Goal: Information Seeking & Learning: Learn about a topic

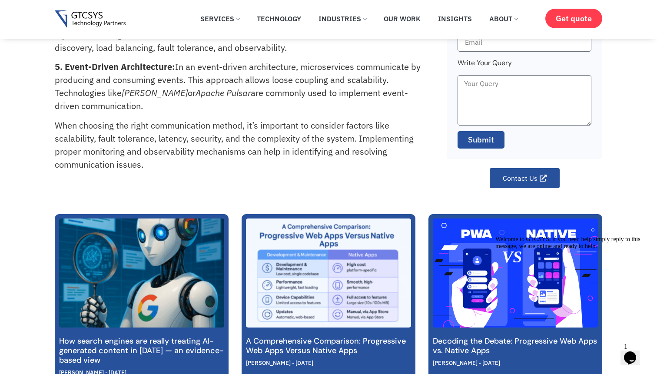
scroll to position [287, 0]
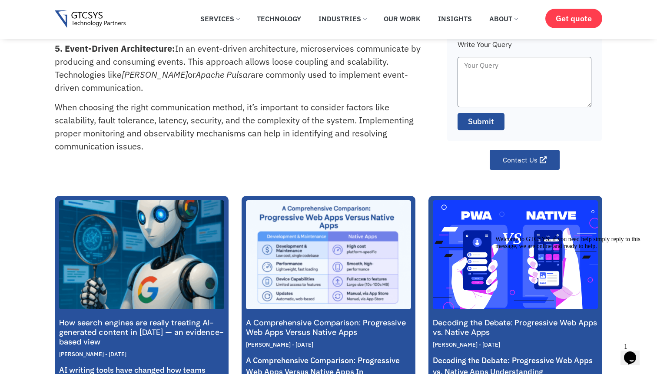
click at [495, 236] on icon "Chat attention grabber" at bounding box center [495, 236] width 0 height 0
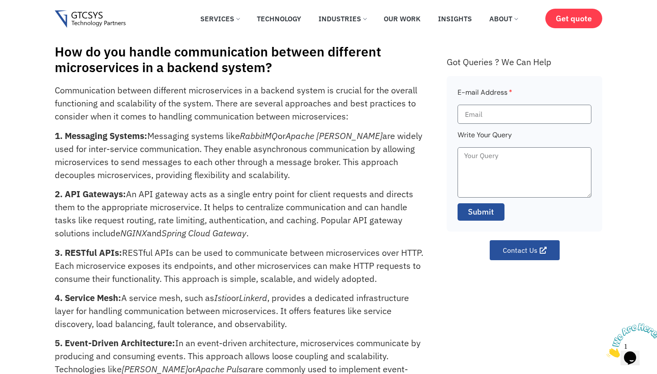
scroll to position [27, 0]
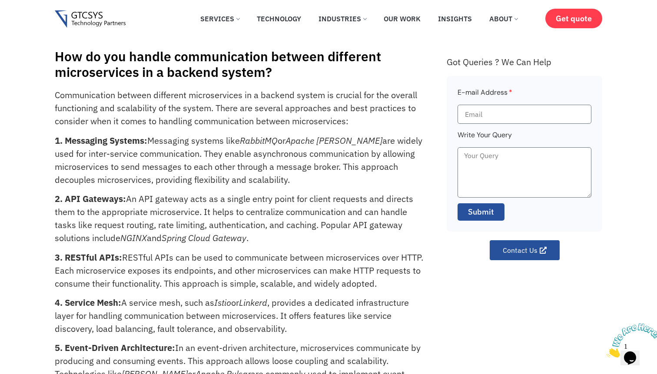
click at [635, 346] on img at bounding box center [633, 340] width 54 height 34
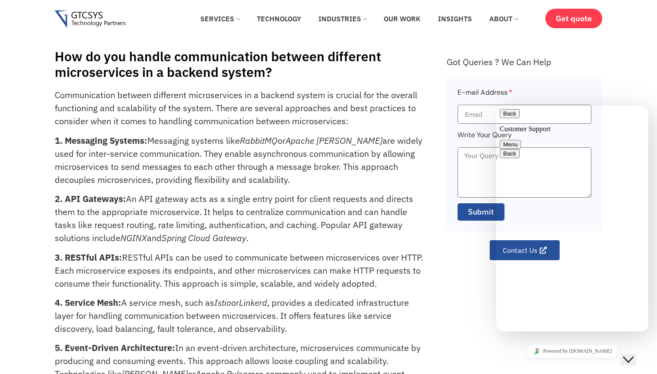
click at [571, 79] on div "E-mail Address Write Your Query Submit" at bounding box center [523, 153] width 155 height 155
click at [571, 80] on div "E-mail Address Write Your Query Submit" at bounding box center [523, 153] width 155 height 155
click at [633, 354] on icon "Close Chat This icon closes the chat window." at bounding box center [628, 359] width 10 height 10
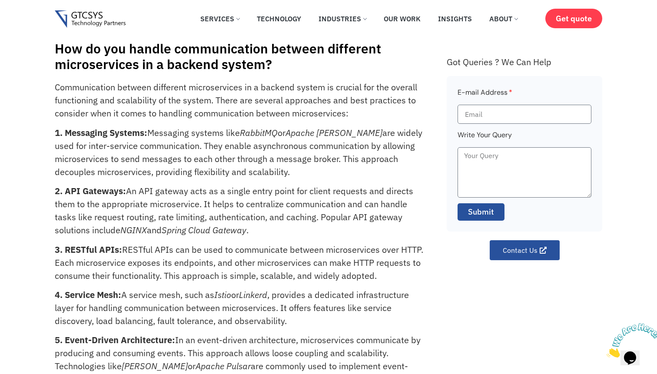
scroll to position [40, 0]
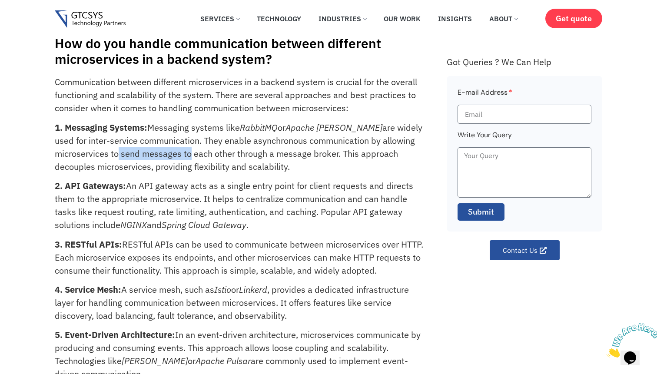
drag, startPoint x: 114, startPoint y: 156, endPoint x: 187, endPoint y: 151, distance: 73.1
click at [187, 151] on p "1. Messaging Systems: Messaging systems like RabbitMQ or Apache [PERSON_NAME] a…" at bounding box center [241, 147] width 372 height 52
click at [198, 153] on p "1. Messaging Systems: Messaging systems like RabbitMQ or Apache [PERSON_NAME] a…" at bounding box center [241, 147] width 372 height 52
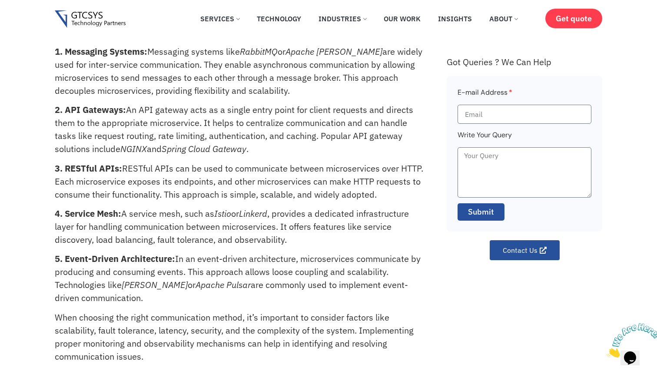
scroll to position [112, 0]
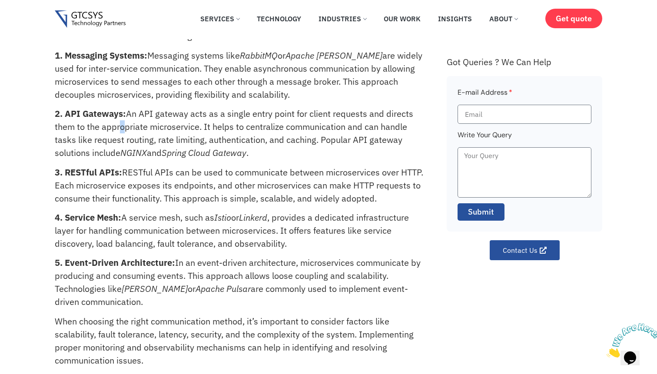
click at [118, 124] on p "2. API Gateways: An API gateway acts as a single entry point for client request…" at bounding box center [241, 133] width 372 height 52
click at [162, 132] on p "2. API Gateways: An API gateway acts as a single entry point for client request…" at bounding box center [241, 133] width 372 height 52
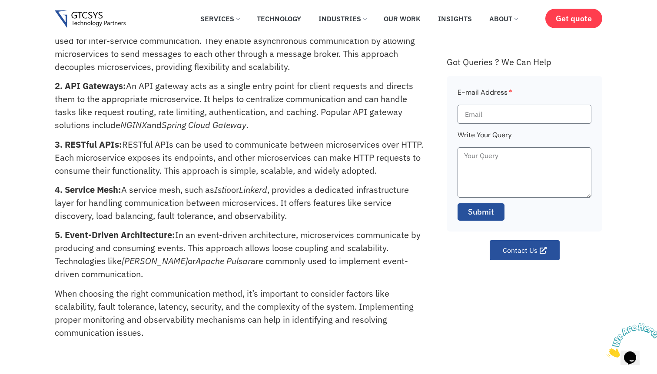
scroll to position [141, 0]
click at [127, 121] on em "NGINX" at bounding box center [133, 125] width 26 height 12
click at [130, 122] on em "NGINX" at bounding box center [133, 125] width 26 height 12
copy em "NGINX"
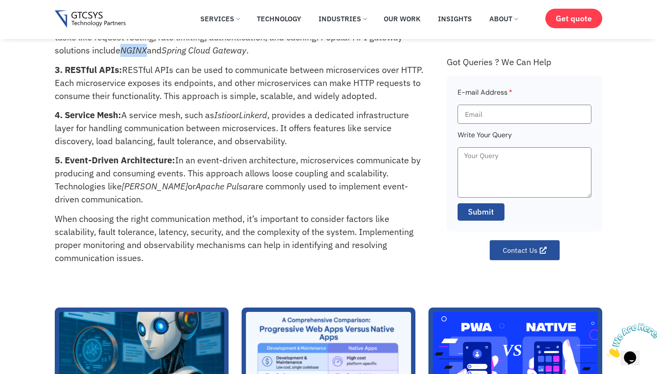
scroll to position [175, 0]
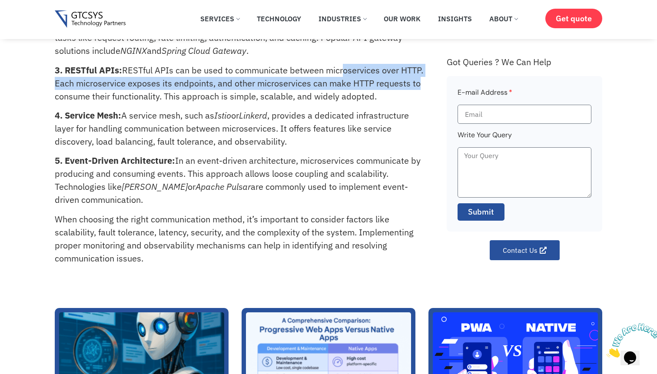
drag, startPoint x: 341, startPoint y: 75, endPoint x: 416, endPoint y: 79, distance: 75.3
click at [416, 79] on p "3. RESTful APIs: RESTful APIs can be used to communicate between microservices …" at bounding box center [241, 83] width 372 height 39
click at [414, 79] on p "3. RESTful APIs: RESTful APIs can be used to communicate between microservices …" at bounding box center [241, 83] width 372 height 39
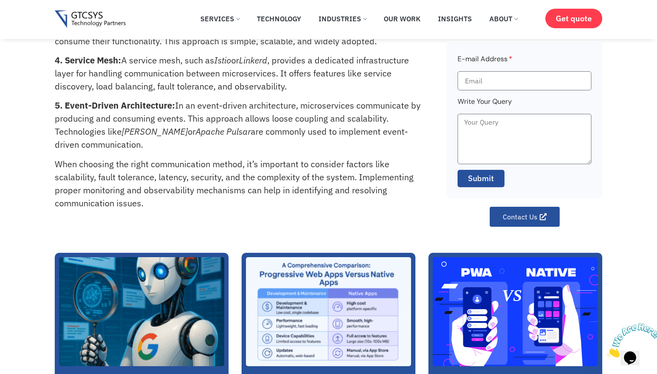
scroll to position [231, 0]
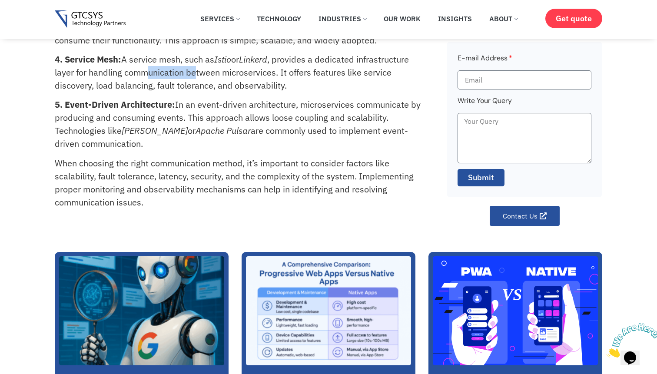
drag, startPoint x: 147, startPoint y: 72, endPoint x: 195, endPoint y: 75, distance: 48.3
click at [195, 75] on p "4. Service Mesh: A service mesh, such as Istio or Linkerd , provides a dedicate…" at bounding box center [241, 72] width 372 height 39
click at [314, 81] on p "4. Service Mesh: A service mesh, such as Istio or Linkerd , provides a dedicate…" at bounding box center [241, 72] width 372 height 39
drag, startPoint x: 106, startPoint y: 85, endPoint x: 178, endPoint y: 85, distance: 71.7
click at [178, 85] on p "4. Service Mesh: A service mesh, such as Istio or Linkerd , provides a dedicate…" at bounding box center [241, 72] width 372 height 39
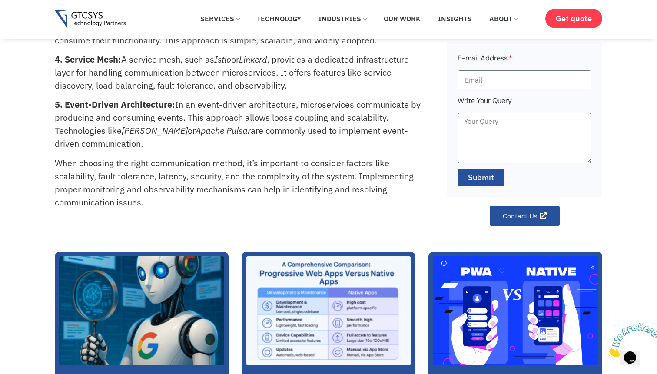
click at [229, 58] on em "Istio" at bounding box center [222, 59] width 17 height 12
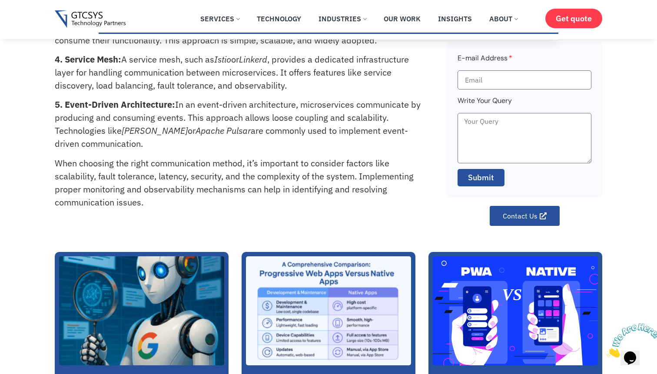
click at [300, 153] on div "Communication between different microservices in a backend system is crucial fo…" at bounding box center [246, 35] width 383 height 380
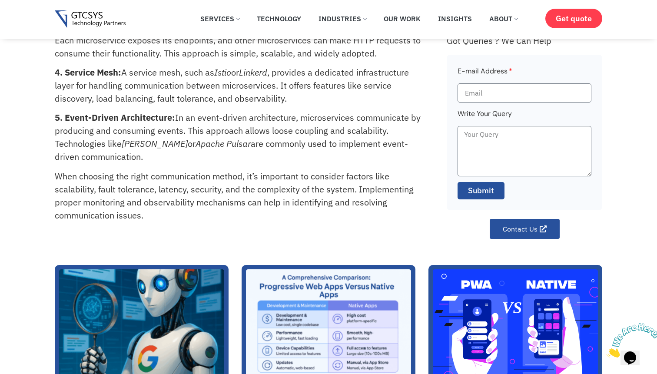
scroll to position [212, 0]
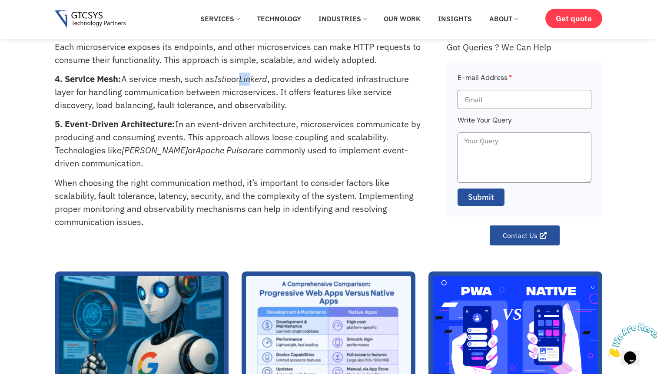
drag, startPoint x: 249, startPoint y: 79, endPoint x: 258, endPoint y: 79, distance: 8.7
click at [258, 79] on em "Linkerd" at bounding box center [253, 79] width 28 height 12
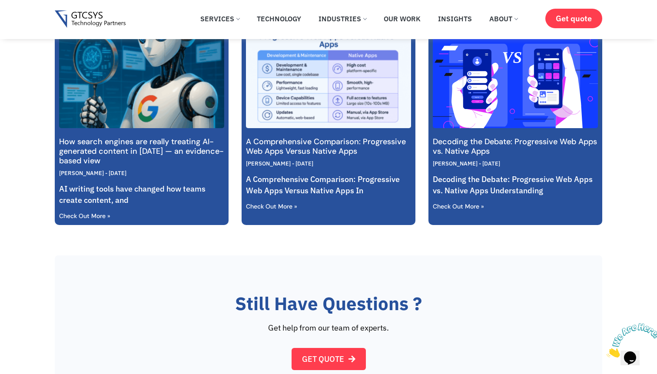
scroll to position [330, 0]
